Goal: Task Accomplishment & Management: Use online tool/utility

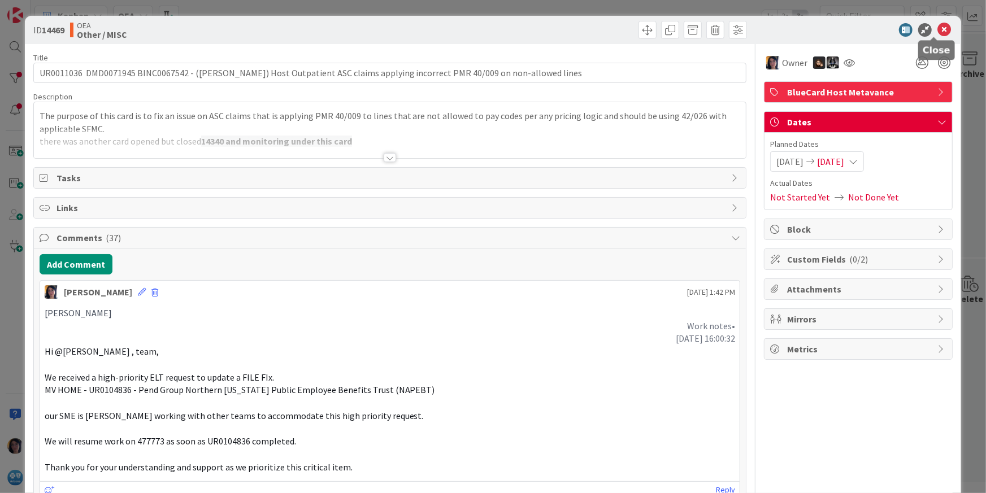
click at [938, 30] on icon at bounding box center [945, 30] width 14 height 14
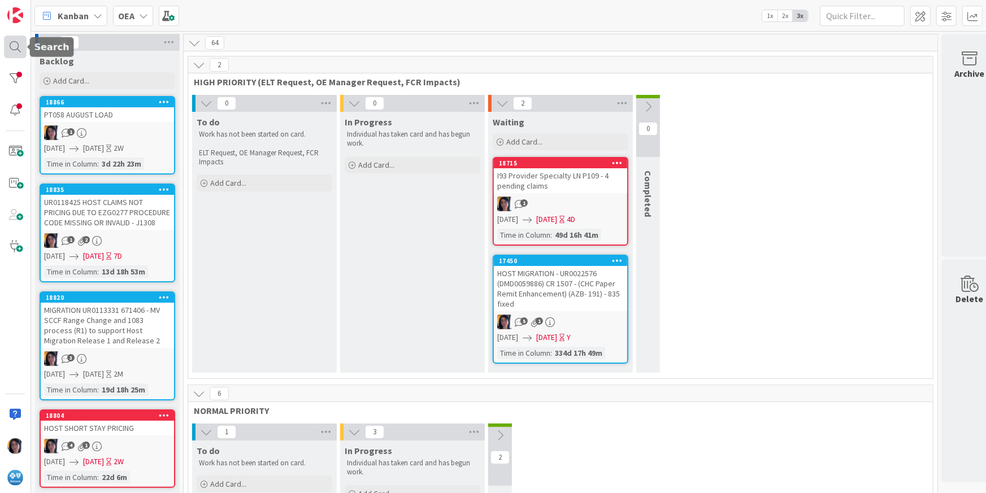
click at [12, 51] on div at bounding box center [15, 47] width 23 height 23
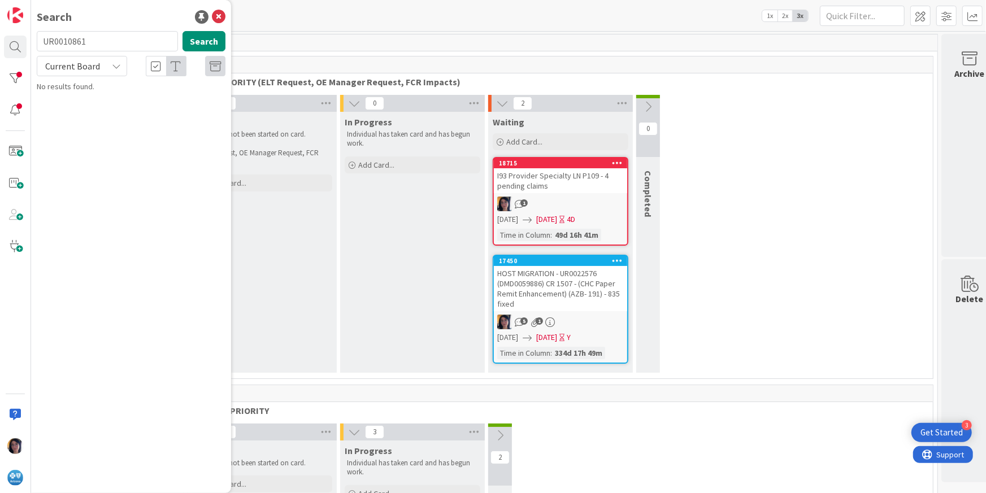
type input "UR0010861"
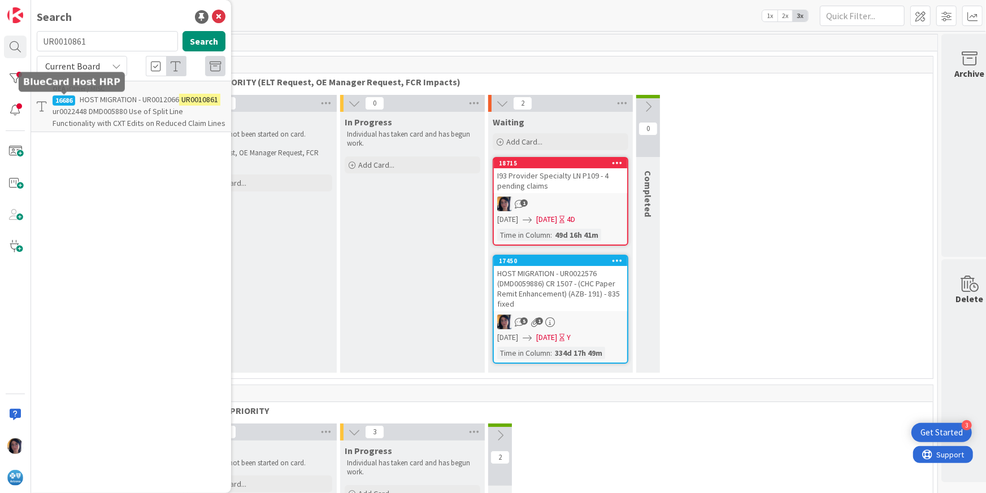
click at [72, 106] on span "ur0022448 DMD005880 Use of Split Line Functionality with CXT Edits on Reduced C…" at bounding box center [139, 117] width 173 height 22
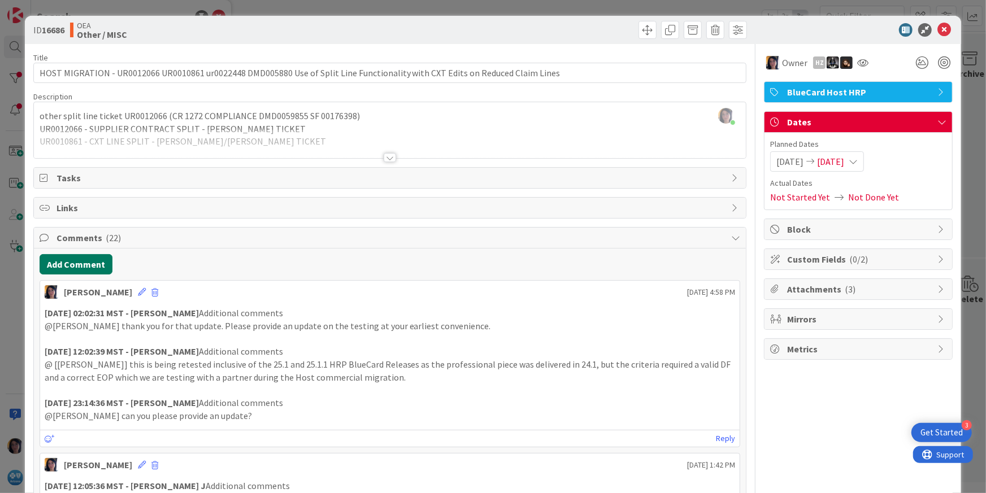
click at [75, 266] on button "Add Comment" at bounding box center [76, 264] width 73 height 20
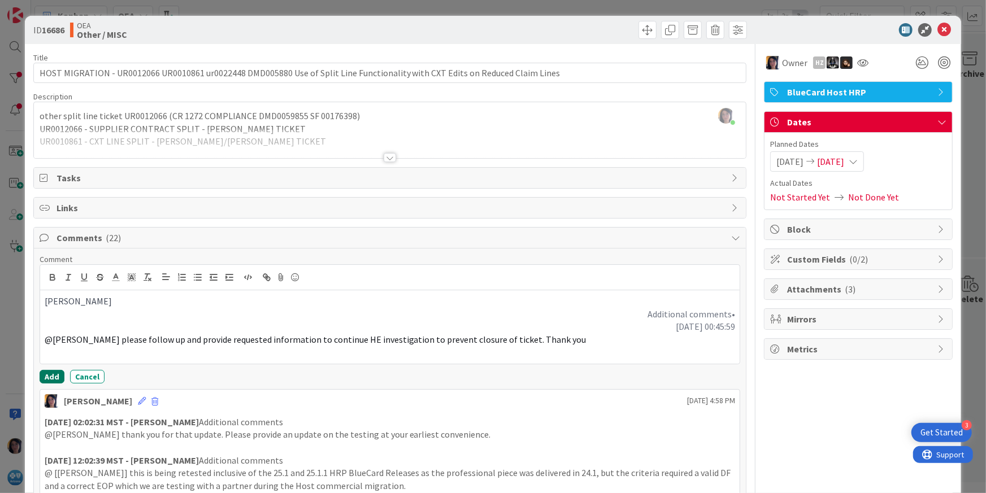
click at [49, 371] on button "Add" at bounding box center [52, 377] width 25 height 14
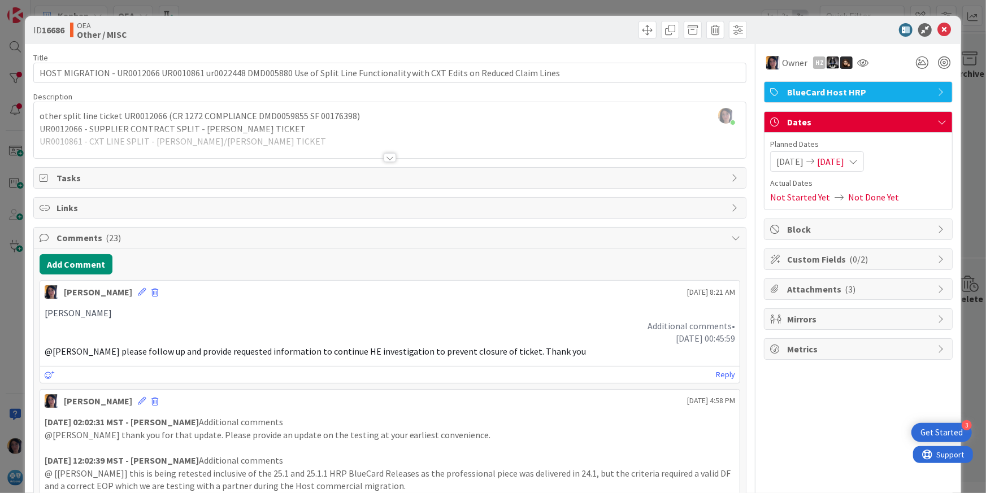
click at [830, 163] on span "[DATE]" at bounding box center [830, 162] width 27 height 14
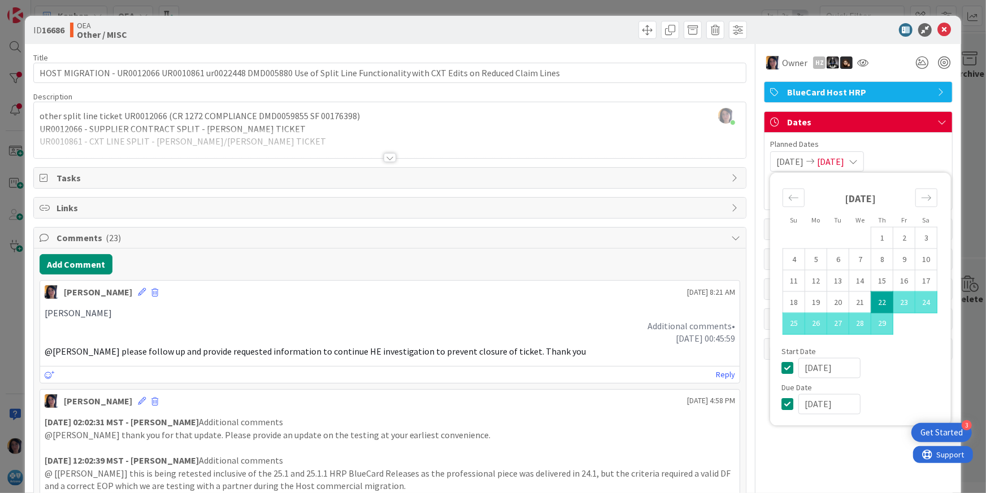
click at [811, 405] on input "[DATE]" at bounding box center [829, 404] width 62 height 20
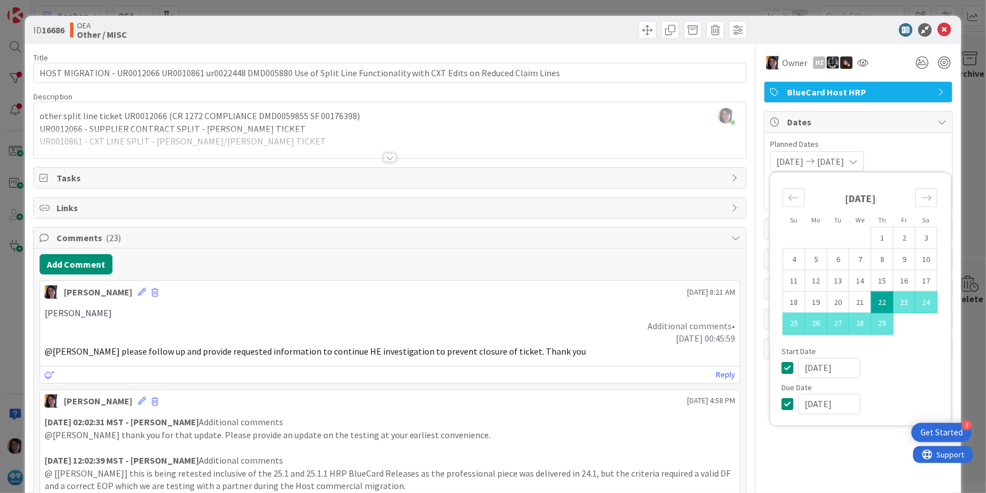
type input "[DATE]"
click at [640, 129] on div at bounding box center [390, 143] width 713 height 29
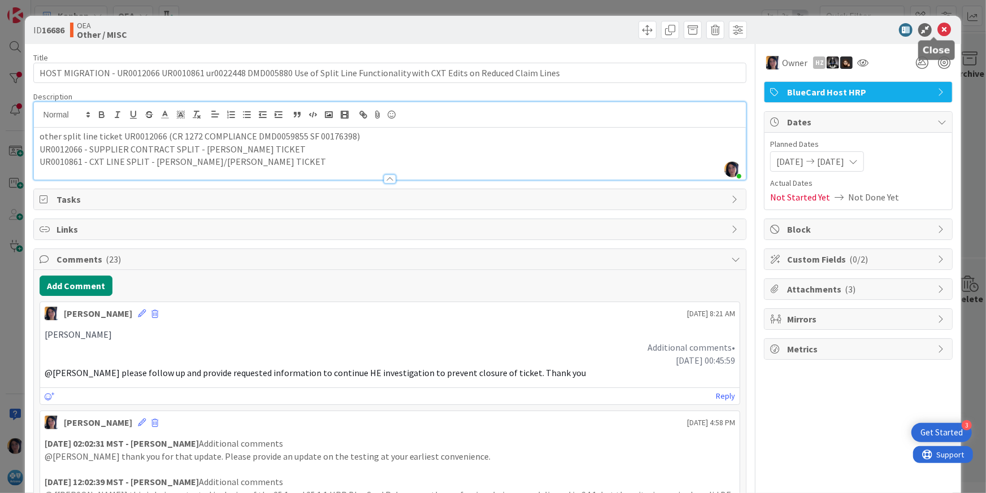
click at [938, 28] on icon at bounding box center [945, 30] width 14 height 14
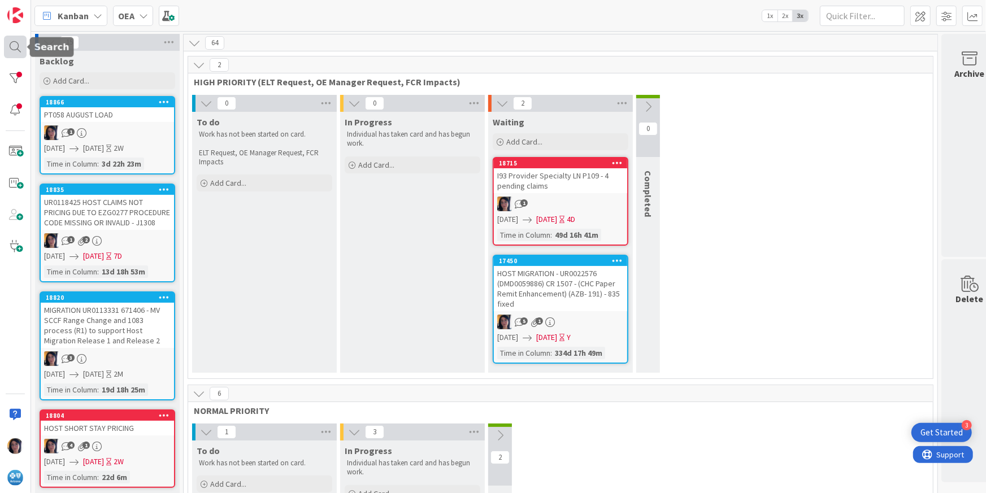
click at [14, 41] on div at bounding box center [15, 47] width 23 height 23
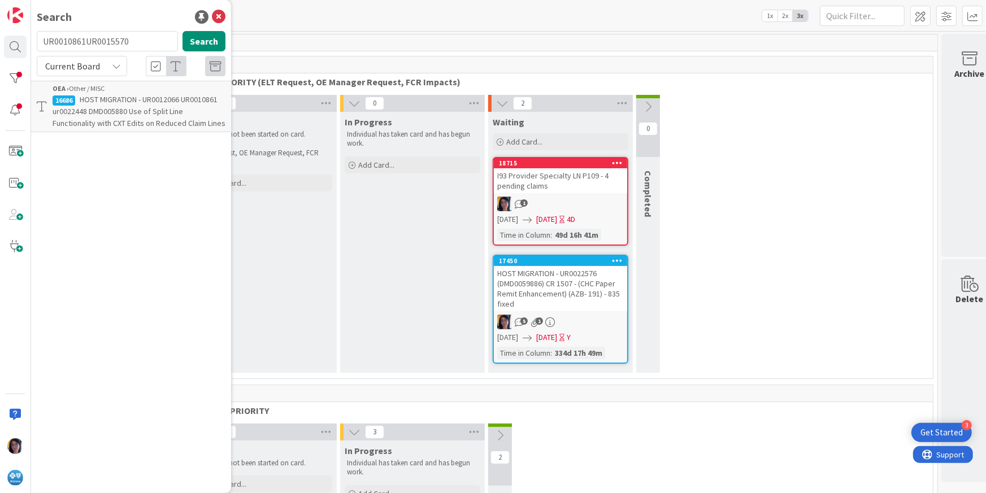
click at [80, 37] on input "UR0010861UR0015570" at bounding box center [107, 41] width 141 height 20
click at [204, 41] on button "Search" at bounding box center [204, 41] width 43 height 20
type input "UR0015570"
click at [119, 116] on p "R25.1 HOST MIG DEPENDENCY - UR0015570 HOST Ordering Physician Mapping Ordering …" at bounding box center [139, 112] width 173 height 36
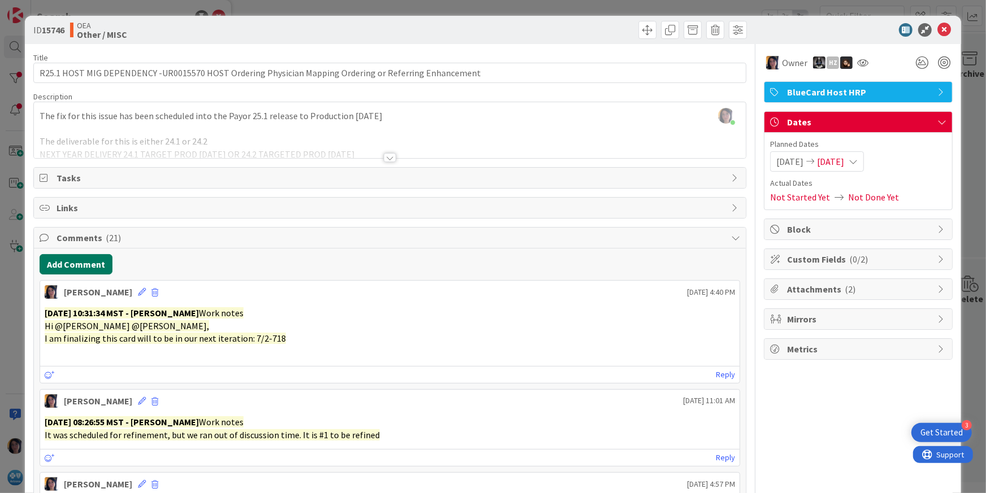
click at [49, 258] on button "Add Comment" at bounding box center [76, 264] width 73 height 20
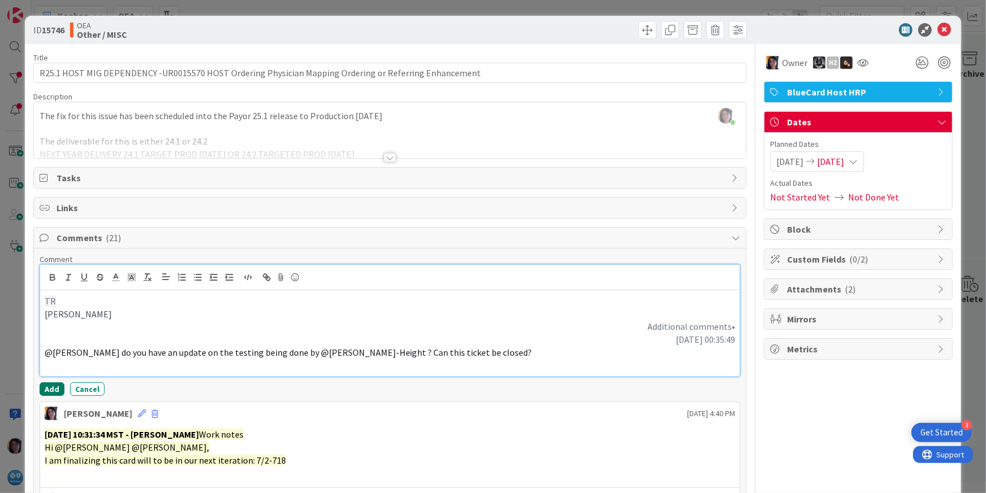
click at [56, 388] on button "Add" at bounding box center [52, 390] width 25 height 14
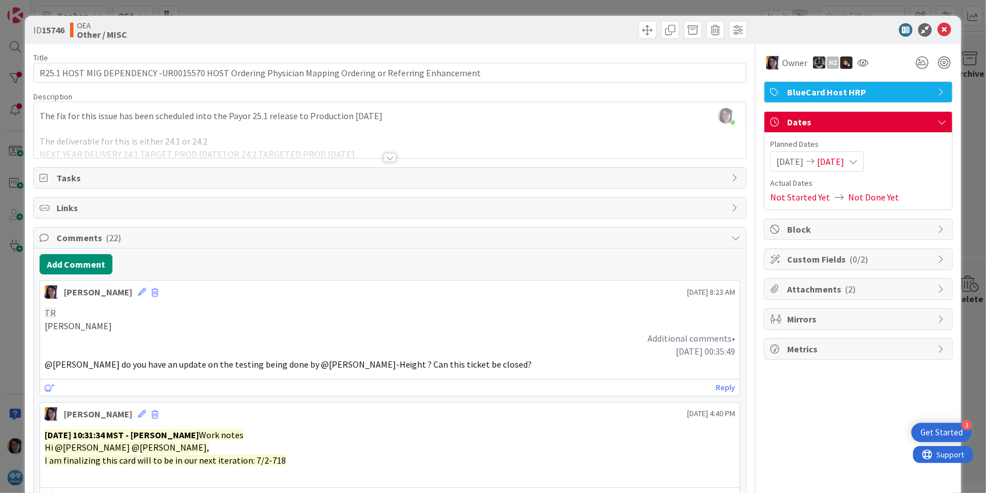
click at [841, 161] on span "[DATE]" at bounding box center [830, 162] width 27 height 14
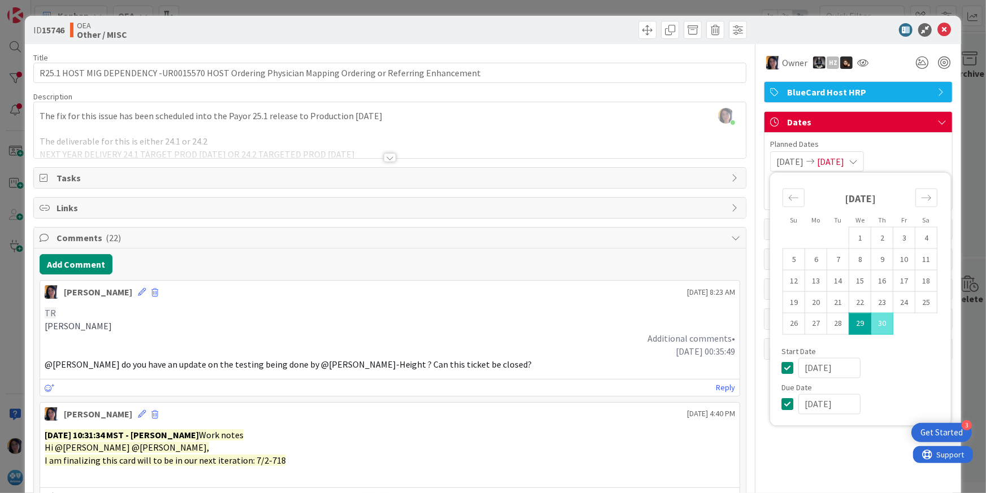
click at [801, 405] on input "[DATE]" at bounding box center [829, 404] width 62 height 20
click at [809, 403] on input "[DATE]" at bounding box center [829, 404] width 62 height 20
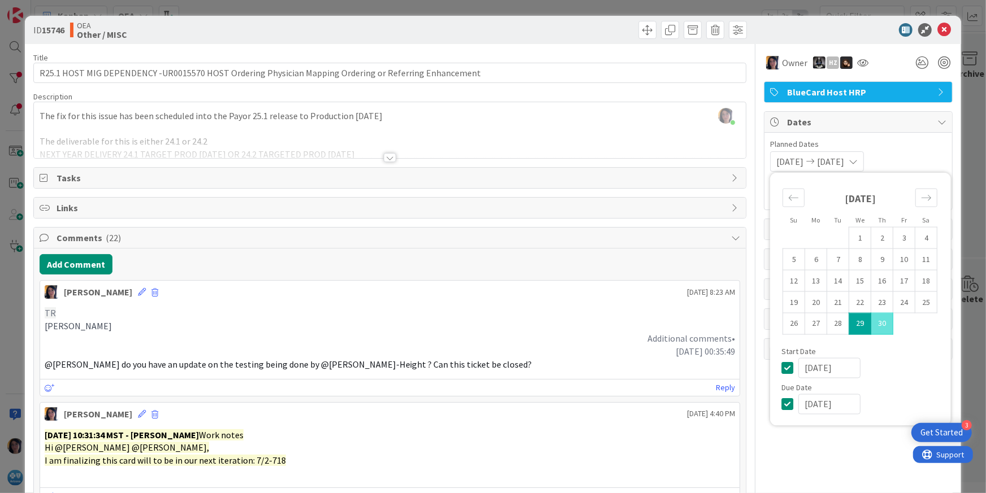
type input "[DATE]"
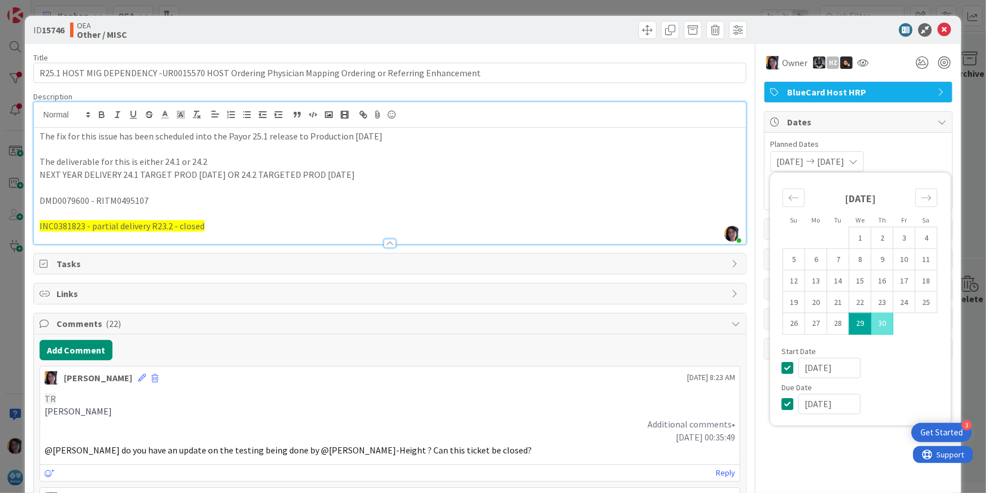
click at [620, 119] on div "[PERSON_NAME] just joined The fix for this issue has been scheduled into the Pa…" at bounding box center [390, 173] width 713 height 142
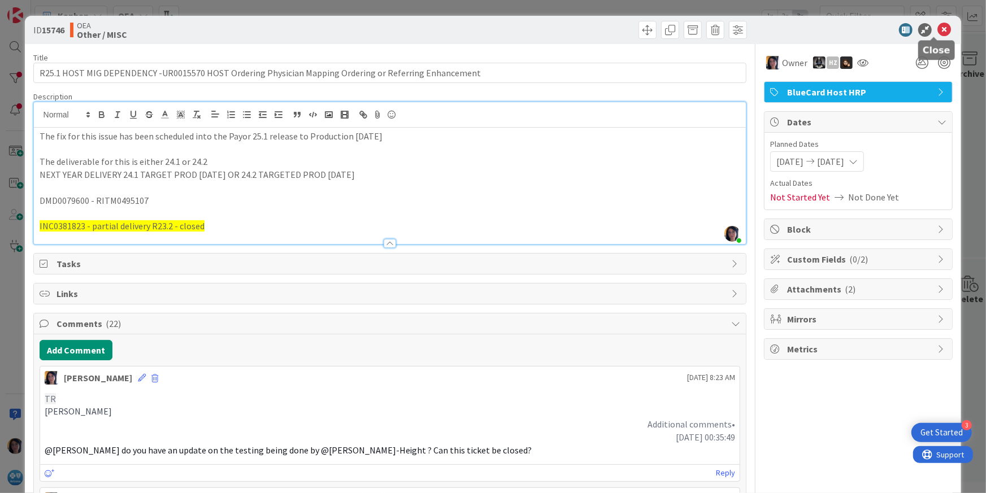
click at [938, 30] on icon at bounding box center [945, 30] width 14 height 14
